Goal: Task Accomplishment & Management: Complete application form

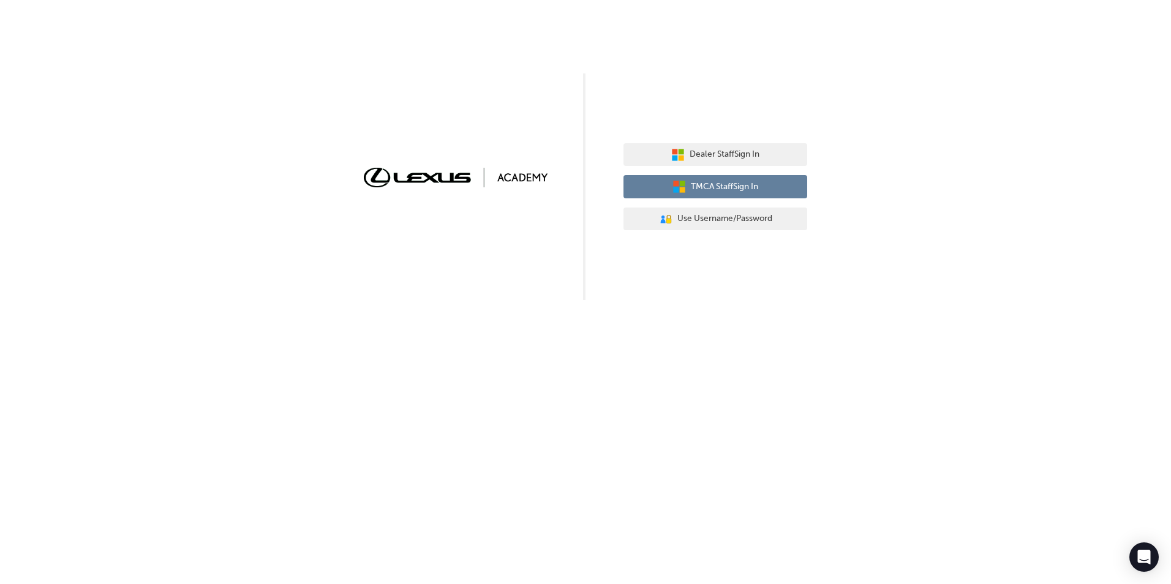
click at [731, 189] on span "TMCA Staff Sign In" at bounding box center [724, 187] width 67 height 14
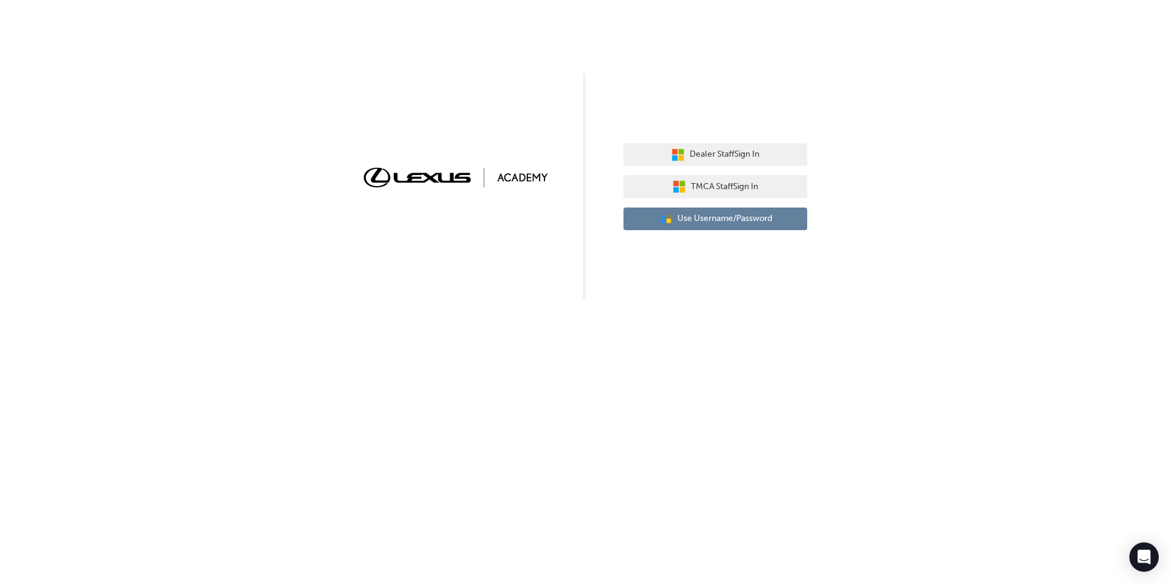
click at [718, 215] on span "Use Username/Password" at bounding box center [724, 219] width 95 height 14
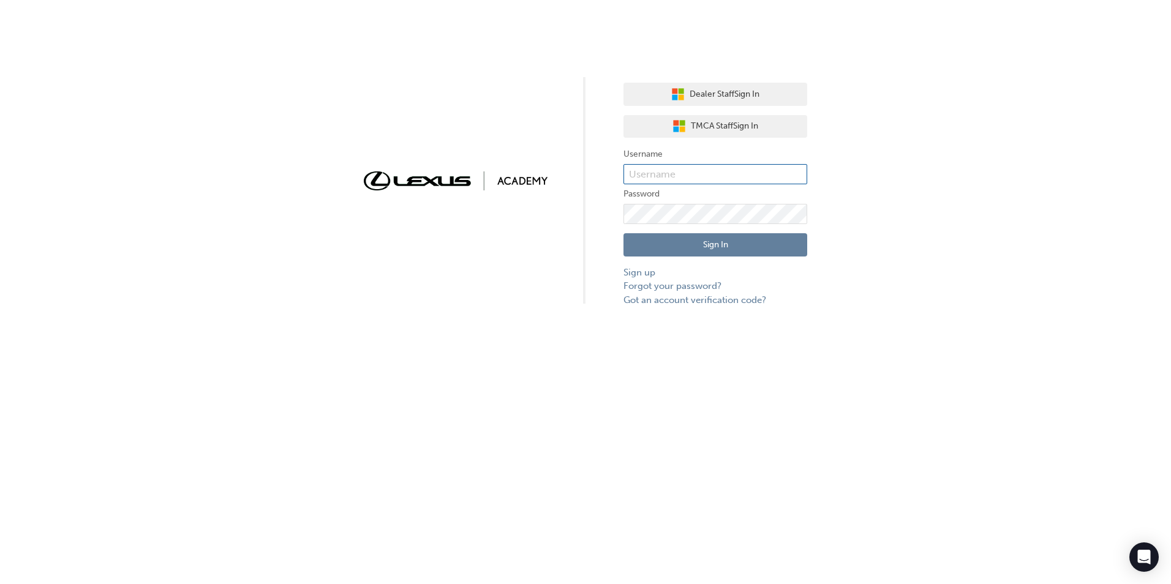
click at [695, 168] on input "text" at bounding box center [716, 174] width 184 height 21
paste input "[PERSON_NAME].SanJuan1"
type input "[PERSON_NAME].SanJuan1"
click at [704, 288] on link "Forgot your password?" at bounding box center [716, 286] width 184 height 14
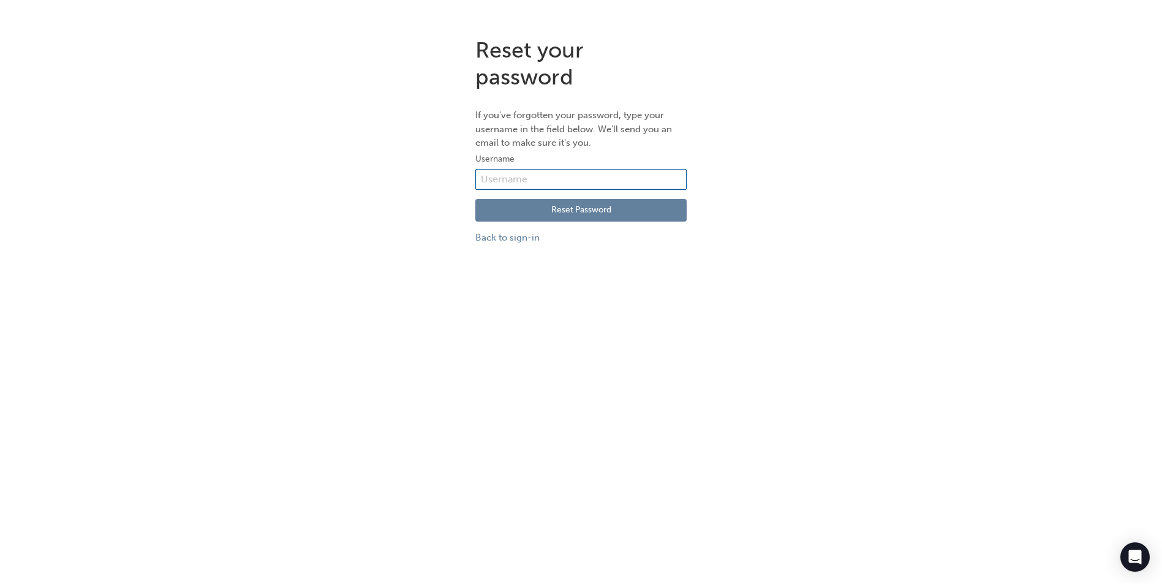
click at [561, 175] on input "text" at bounding box center [580, 179] width 211 height 21
type input "bobby.sanjuan@lexusofnewcastle.com.au"
click at [574, 208] on button "Reset Password" at bounding box center [580, 210] width 211 height 23
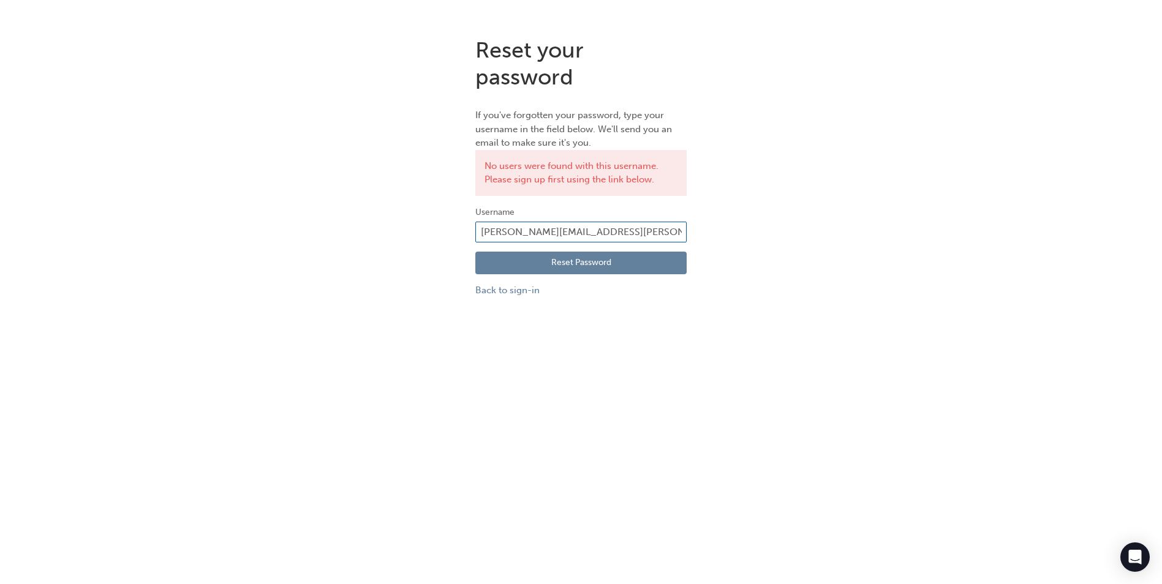
click at [679, 228] on input "bobby.sanjuan@lexusofnewcastle.com.au" at bounding box center [580, 232] width 211 height 21
type input "b"
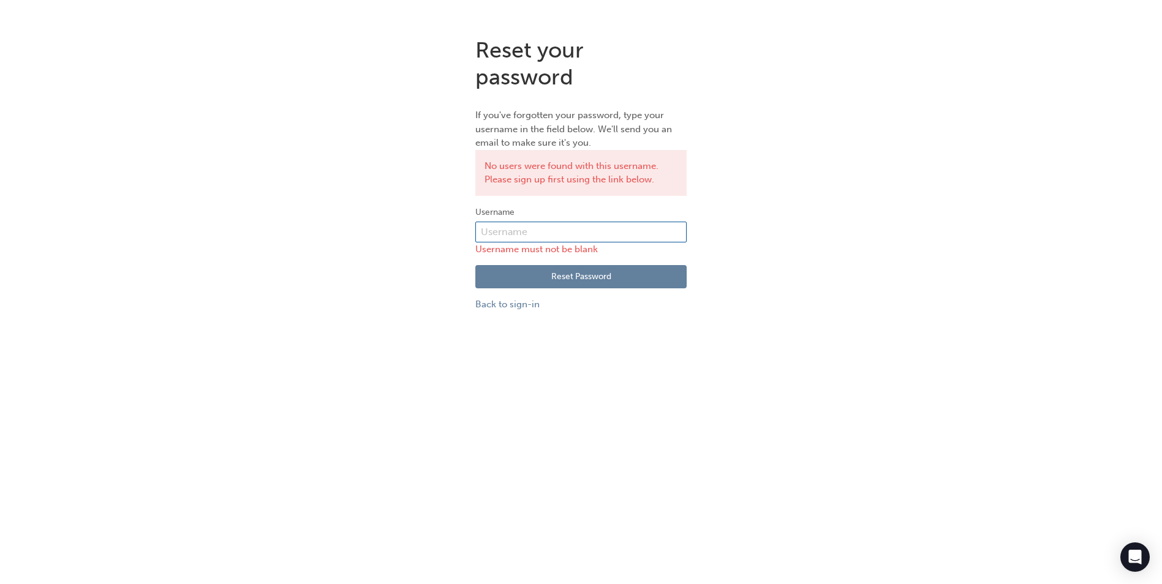
paste input "Bobby.SanJuan1"
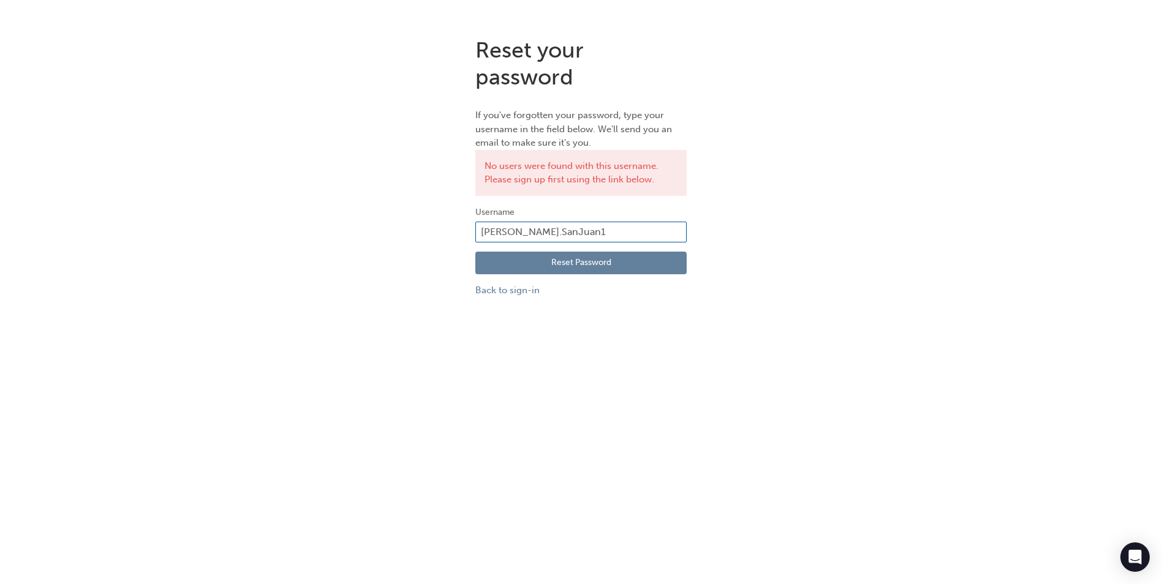
paste input "@ext.toyota.com.au"
type input "Bobby.SanJuan1@ext.toyota.com.au"
click at [581, 262] on button "Reset Password" at bounding box center [580, 263] width 211 height 23
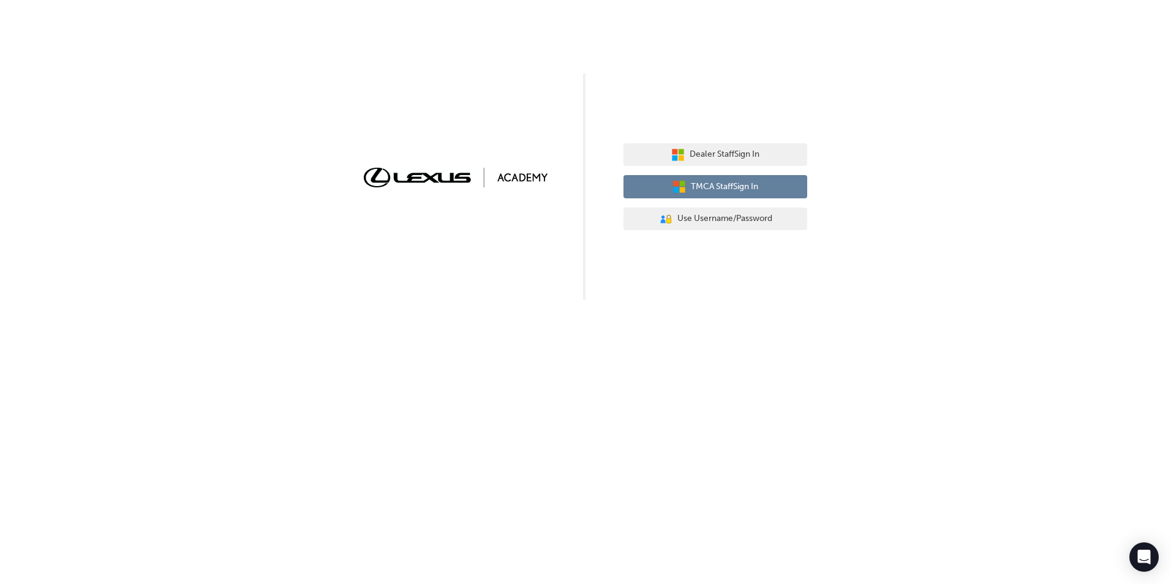
click at [735, 186] on span "TMCA Staff Sign In" at bounding box center [724, 187] width 67 height 14
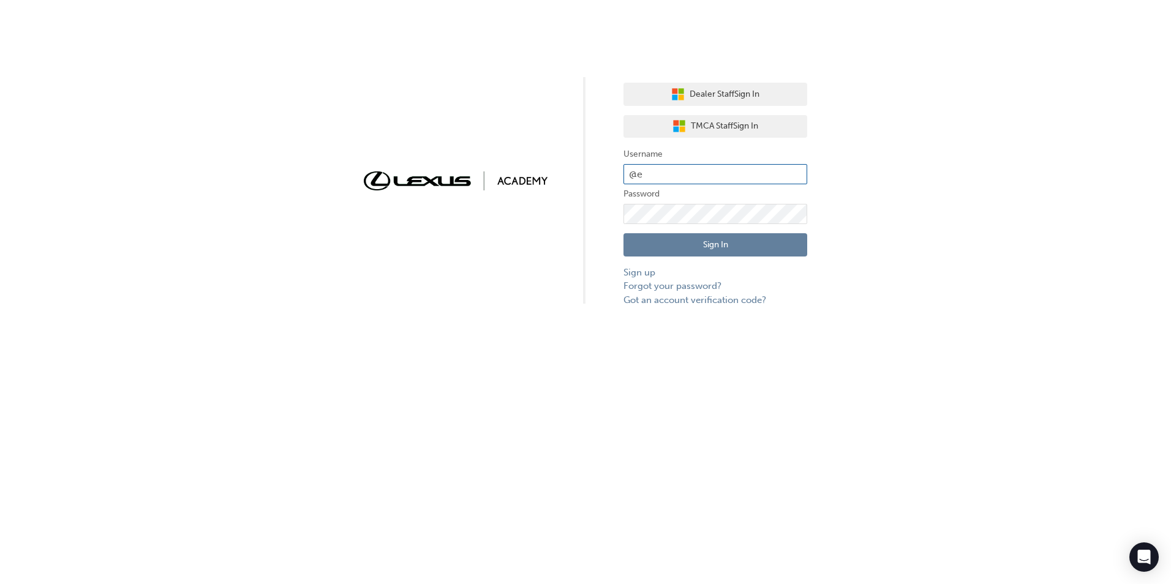
type input "@"
paste input "[PERSON_NAME].SanJuan1"
type input "[PERSON_NAME].SanJuan1"
click at [624, 233] on button "Sign In" at bounding box center [716, 244] width 184 height 23
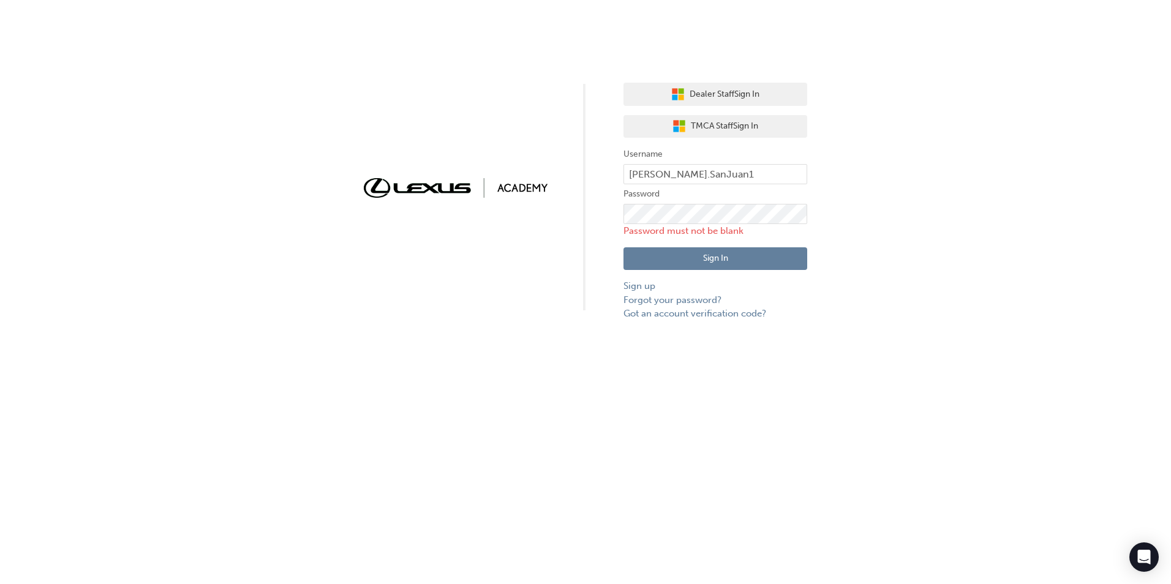
click at [547, 389] on div "Dealer Staff Sign In TMCA Staff Sign In Username [PERSON_NAME].SanJuan1 Passwor…" at bounding box center [585, 292] width 1171 height 584
click at [646, 288] on link "Sign up" at bounding box center [716, 286] width 184 height 14
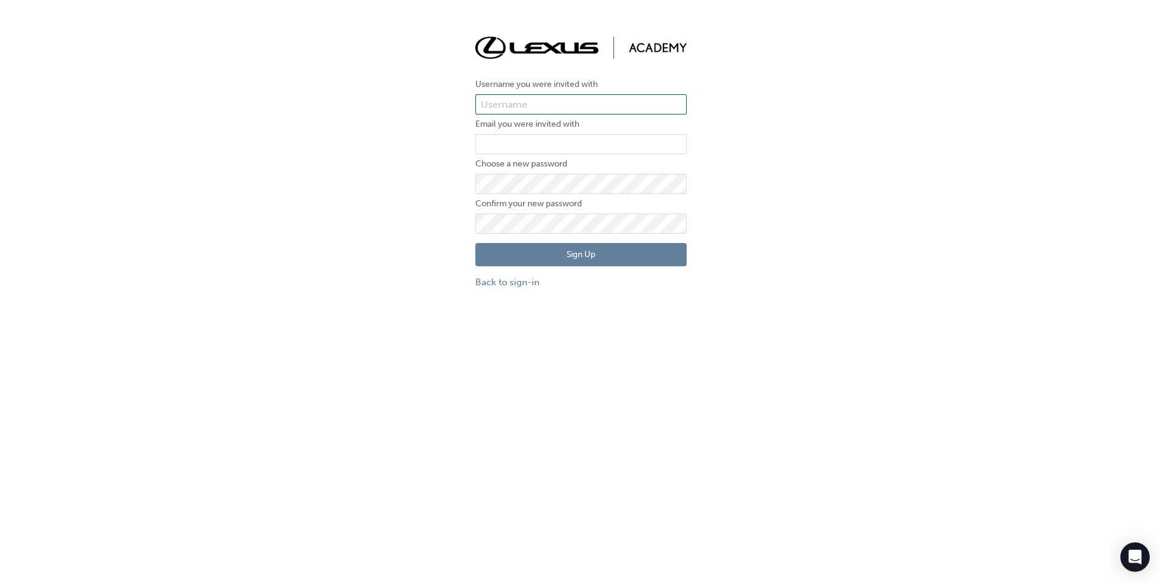
click at [511, 100] on input "text" at bounding box center [580, 104] width 211 height 21
type input "[PERSON_NAME].SanJuan1"
click at [549, 151] on input "email" at bounding box center [580, 144] width 211 height 21
type input "[PERSON_NAME][EMAIL_ADDRESS][PERSON_NAME][DOMAIN_NAME]"
click at [607, 257] on button "Sign Up" at bounding box center [580, 254] width 211 height 23
